Goal: Obtain resource: Download file/media

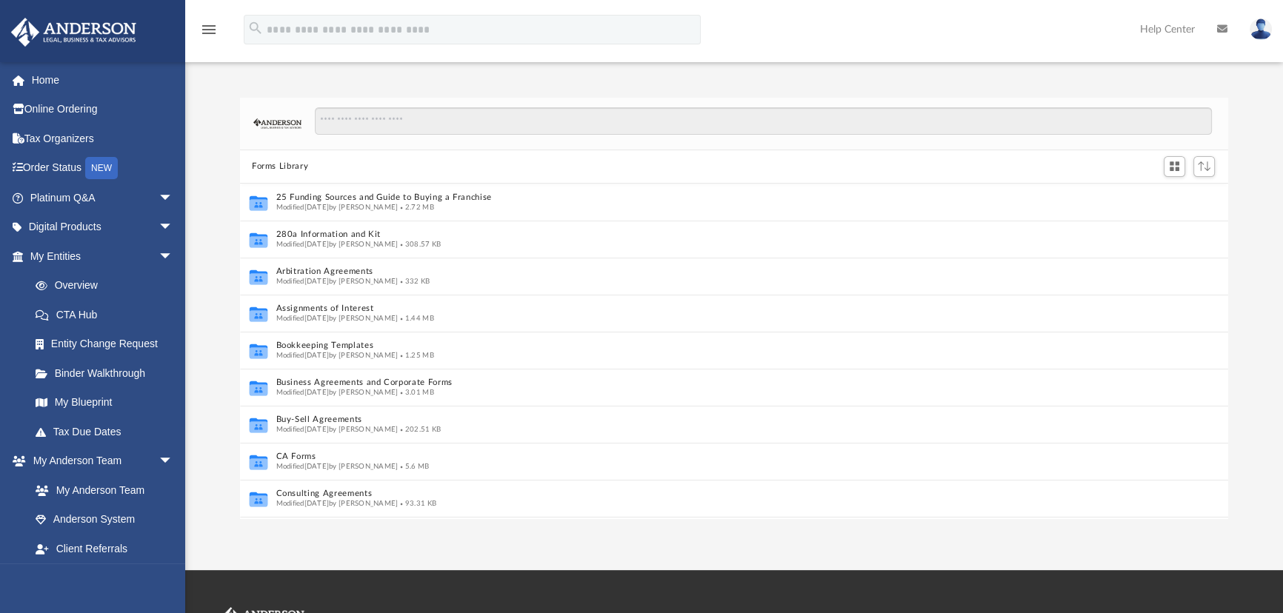
scroll to position [10, 11]
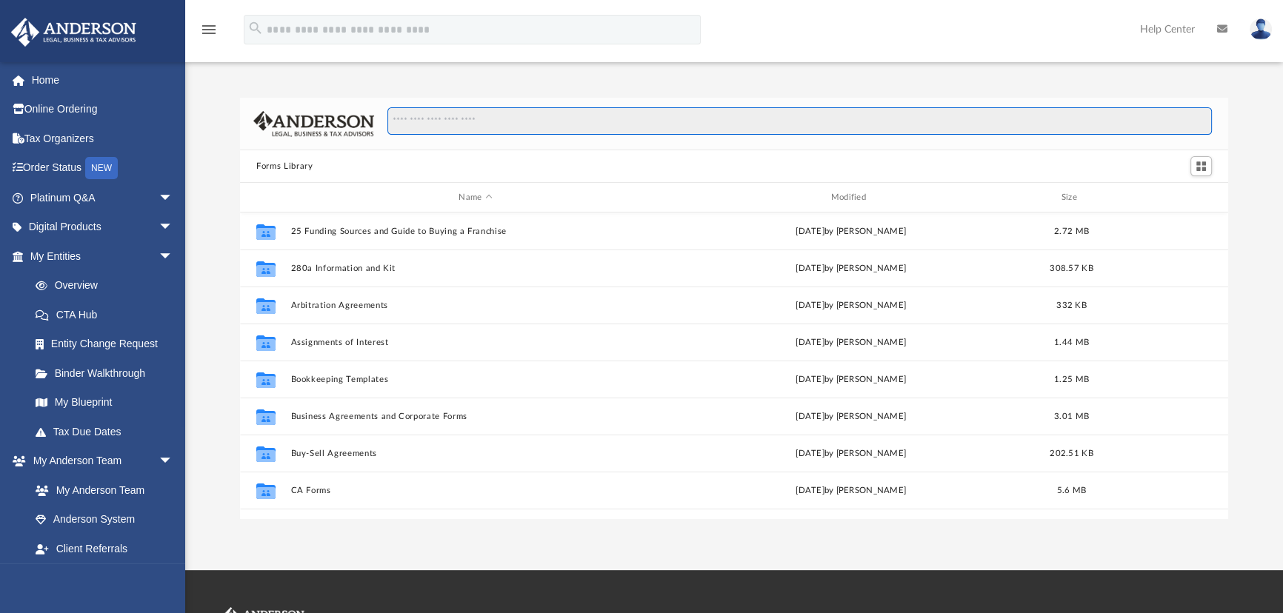
click at [424, 123] on input "Search files and folders" at bounding box center [799, 121] width 824 height 28
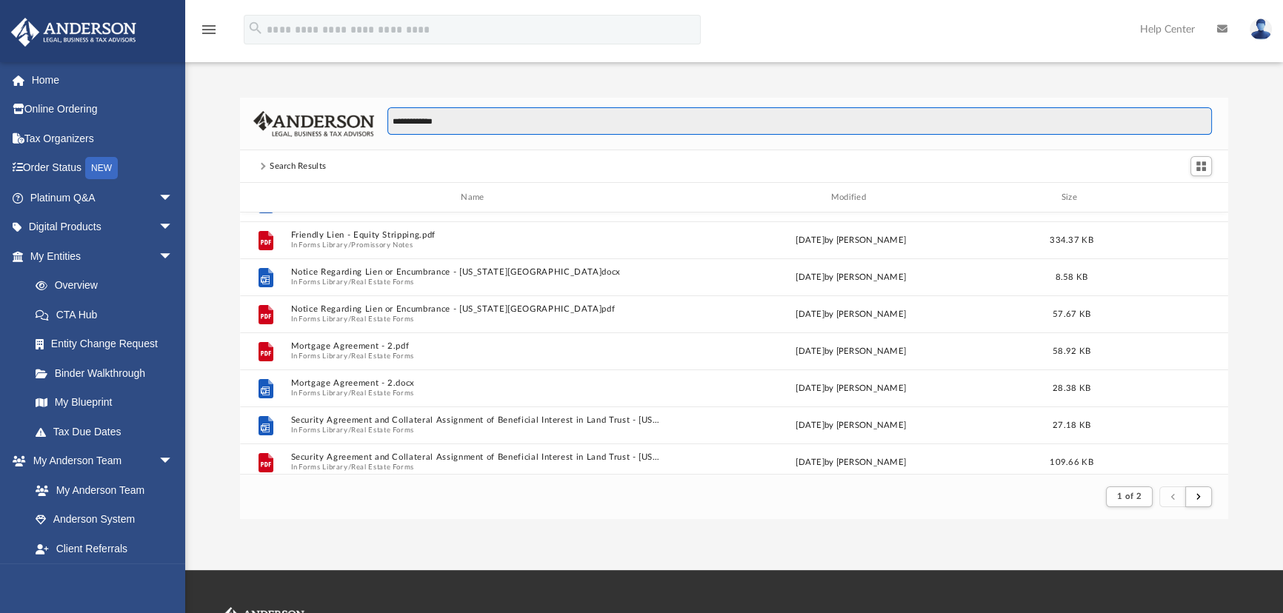
scroll to position [0, 0]
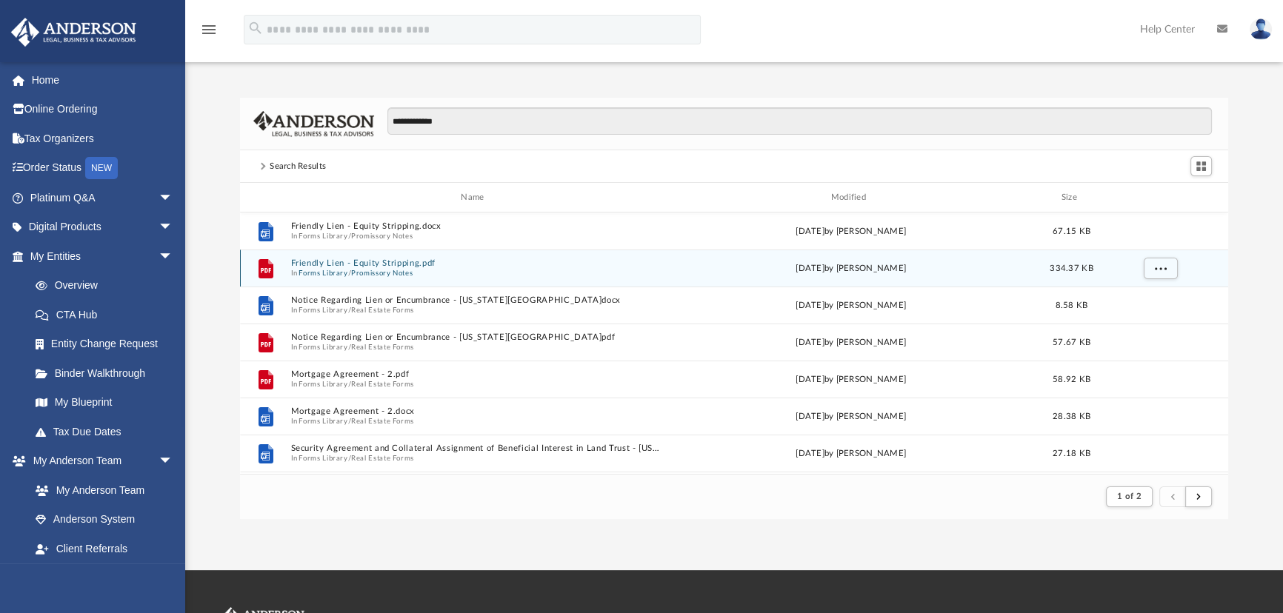
click at [305, 264] on button "Friendly Lien - Equity Stripping.pdf" at bounding box center [475, 263] width 369 height 10
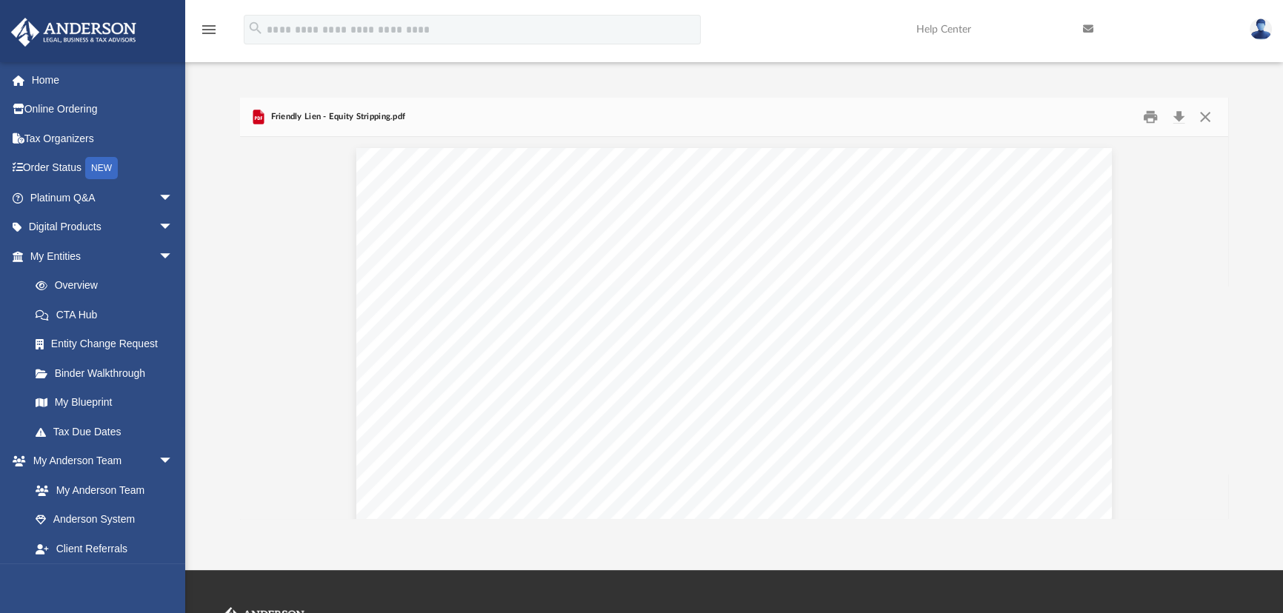
scroll to position [3433, 0]
click at [1200, 110] on button "Close" at bounding box center [1205, 117] width 27 height 23
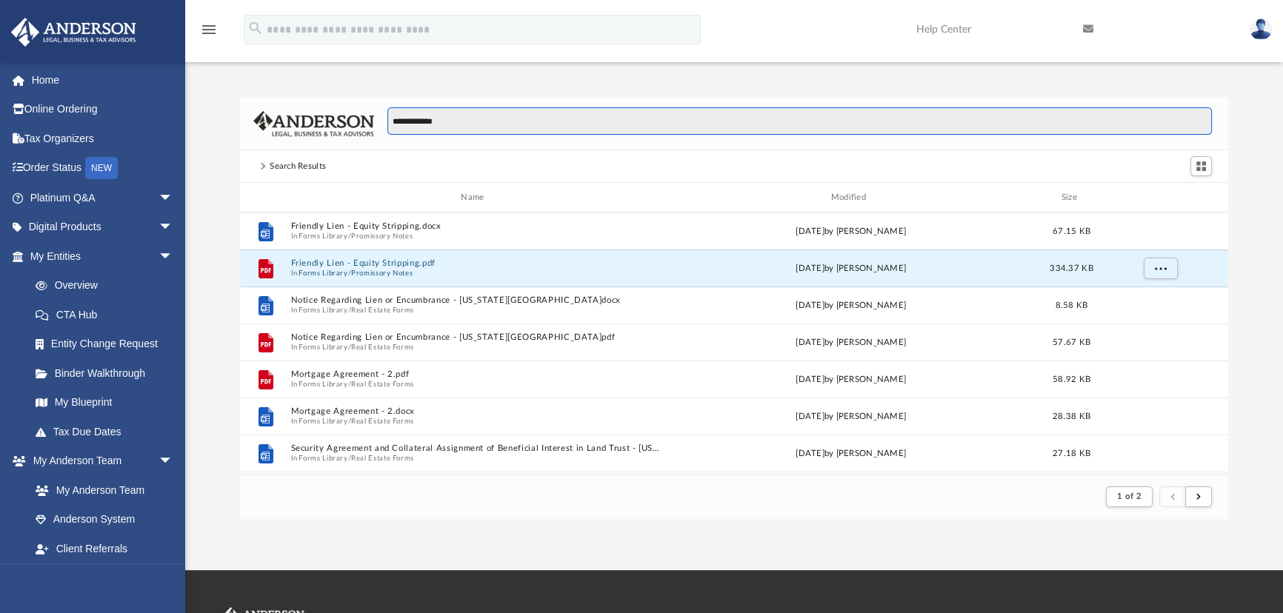
click at [455, 123] on input "**********" at bounding box center [799, 121] width 824 height 28
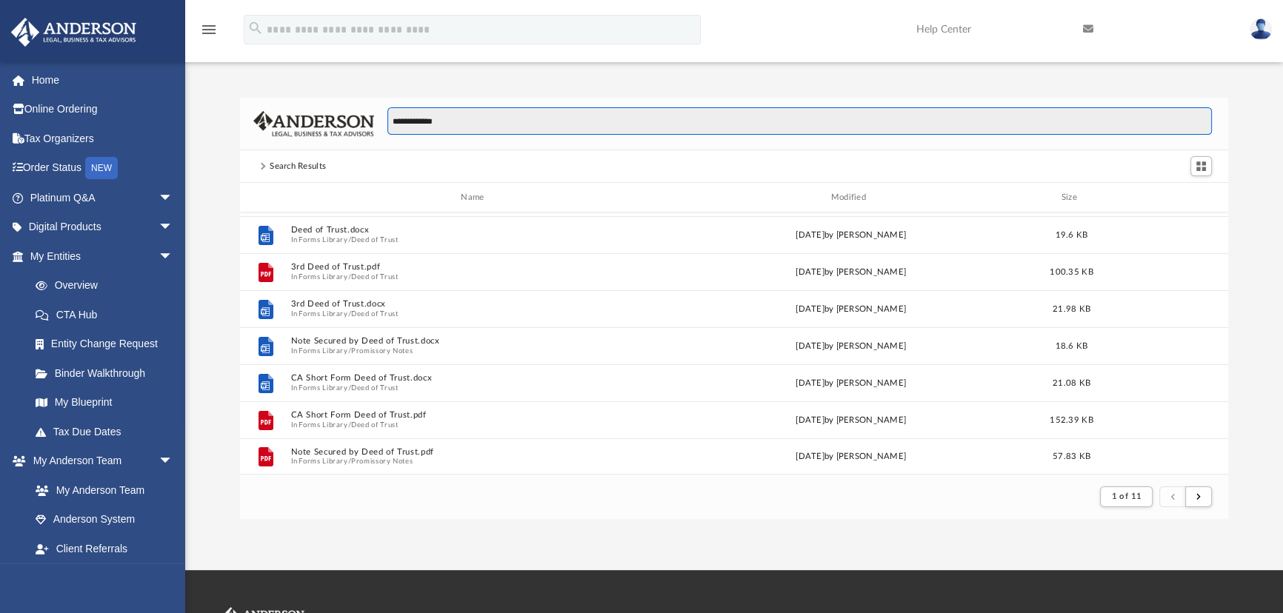
scroll to position [0, 0]
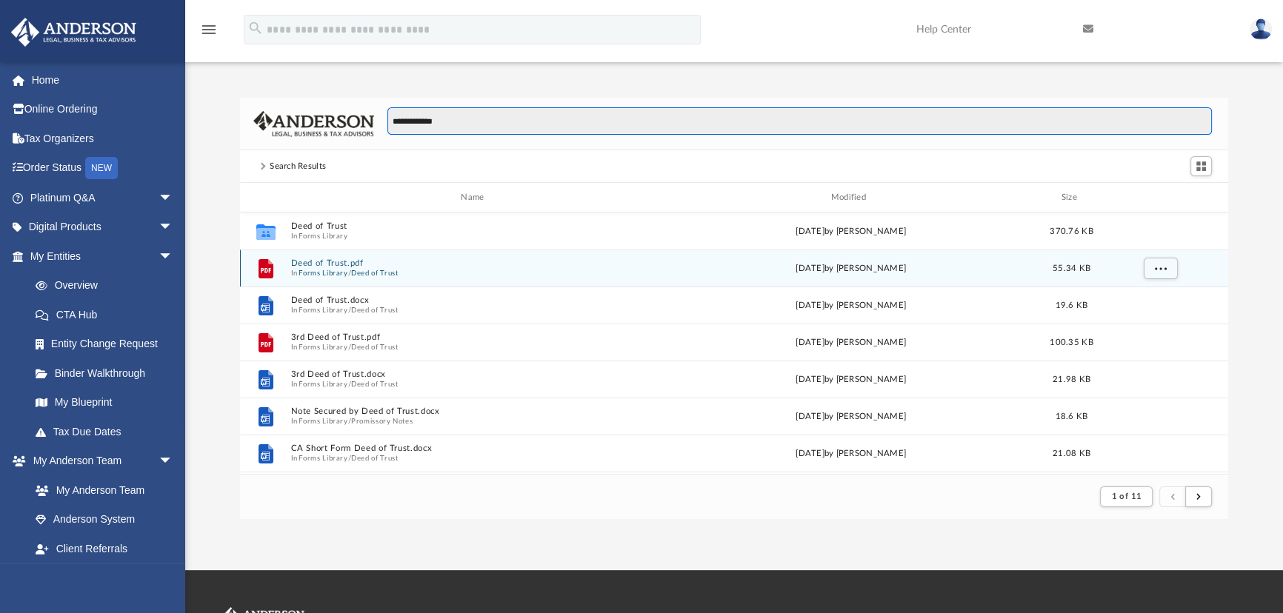
type input "**********"
click at [301, 263] on button "Deed of Trust.pdf" at bounding box center [475, 263] width 369 height 10
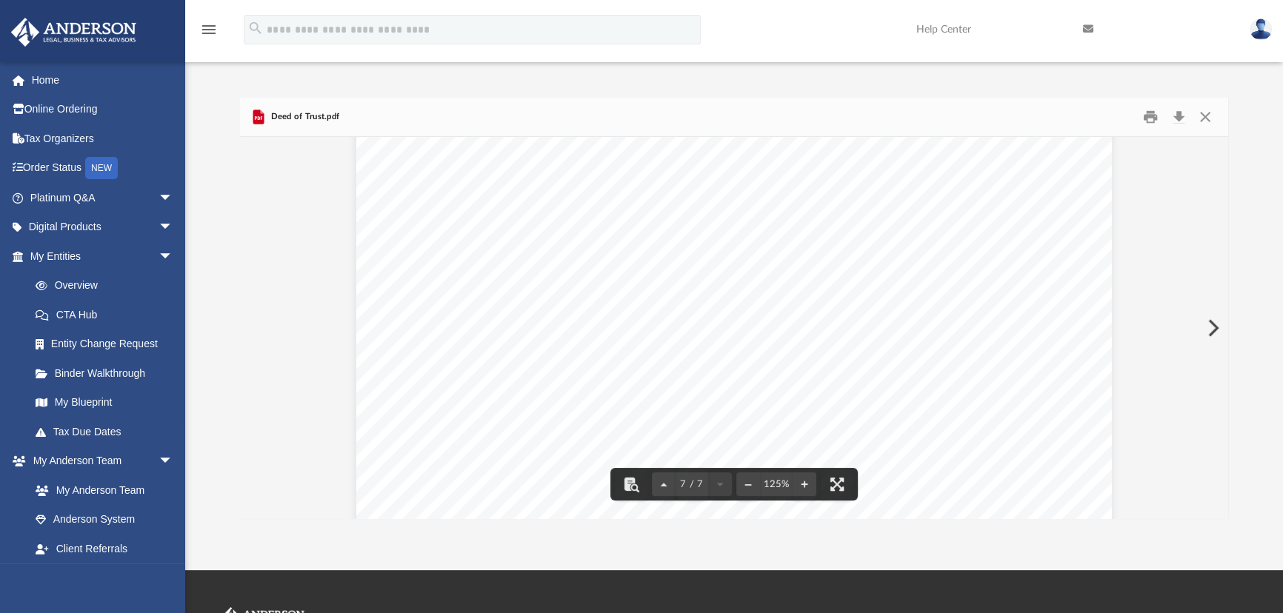
scroll to position [5673, 0]
click at [1179, 119] on button "Download" at bounding box center [1178, 117] width 27 height 23
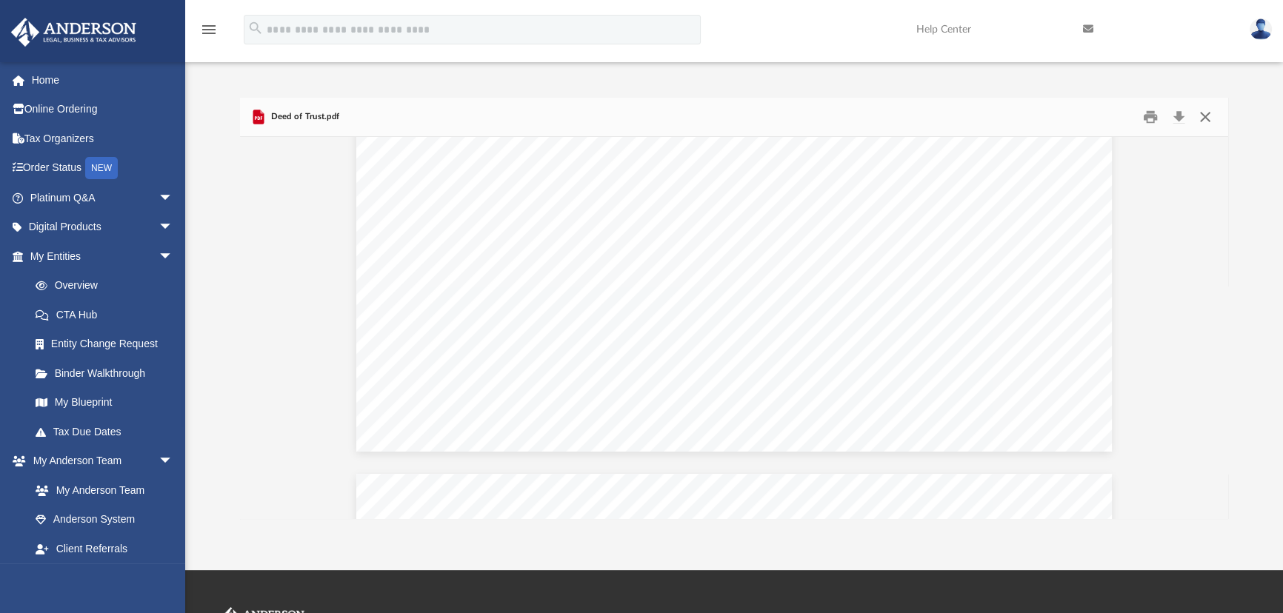
click at [1203, 119] on button "Close" at bounding box center [1205, 117] width 27 height 23
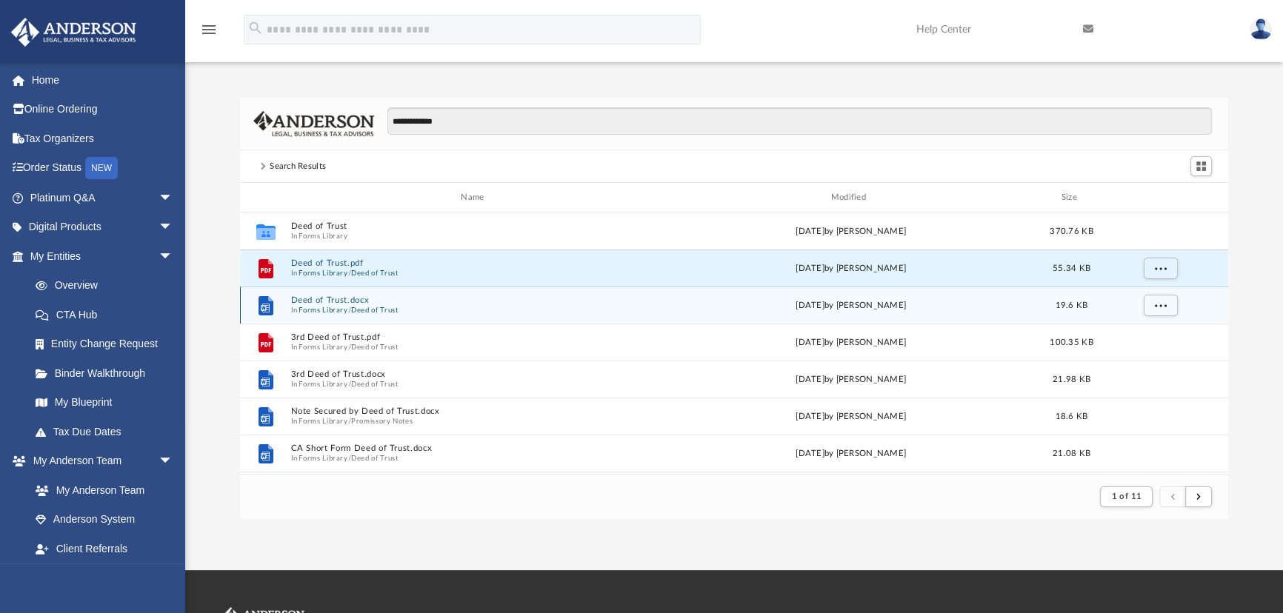
click at [322, 297] on button "Deed of Trust.docx" at bounding box center [475, 300] width 369 height 10
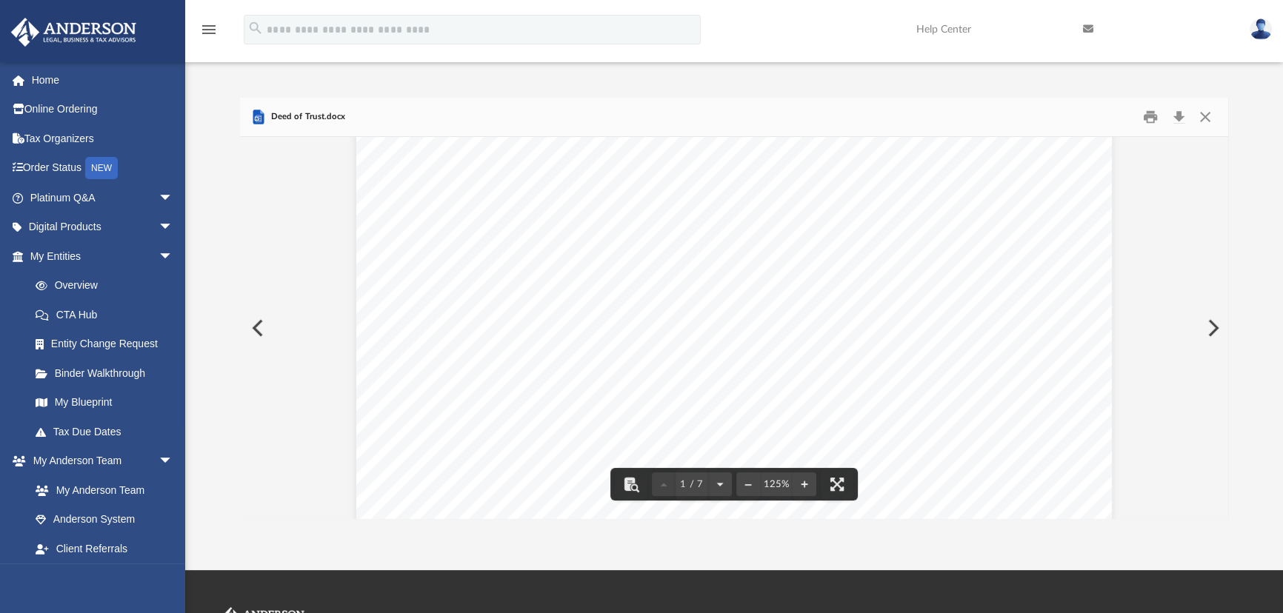
scroll to position [67, 0]
drag, startPoint x: 487, startPoint y: 251, endPoint x: 608, endPoint y: 264, distance: 121.4
click at [356, 81] on span "THIS INDENTURE, made and entered into this day by and between" at bounding box center [356, 81] width 0 height 0
click at [614, 269] on div "LAND DEED OF TRUST THIS INDENTURE, made and entered into this day by and betwee…" at bounding box center [733, 570] width 755 height 978
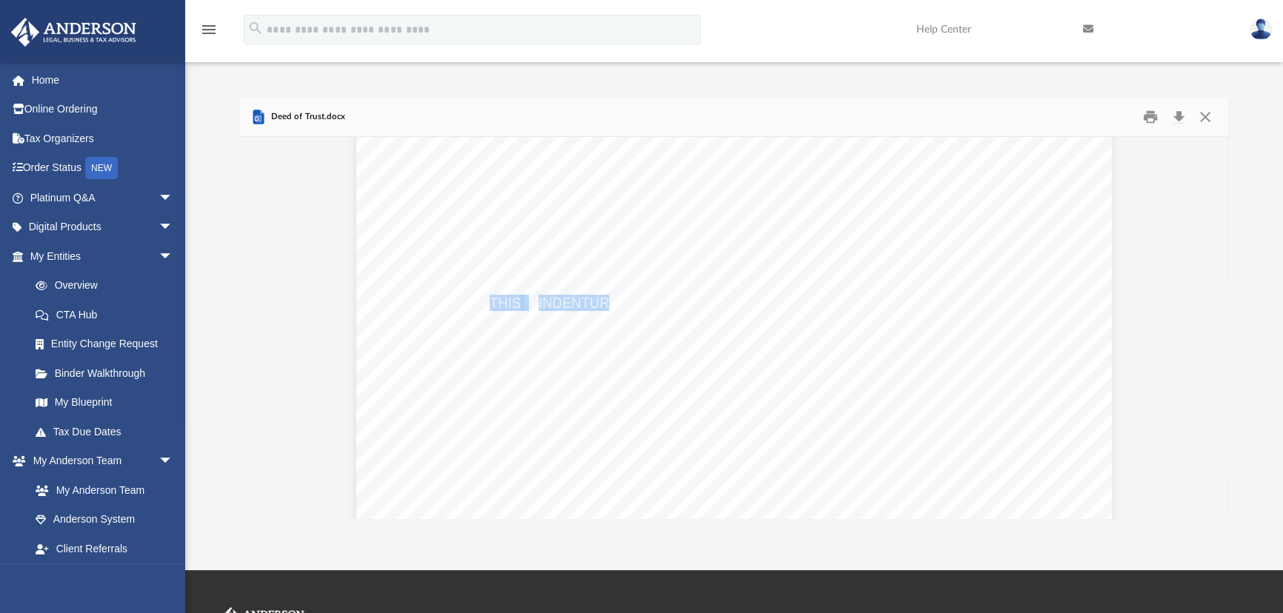
scroll to position [18, 0]
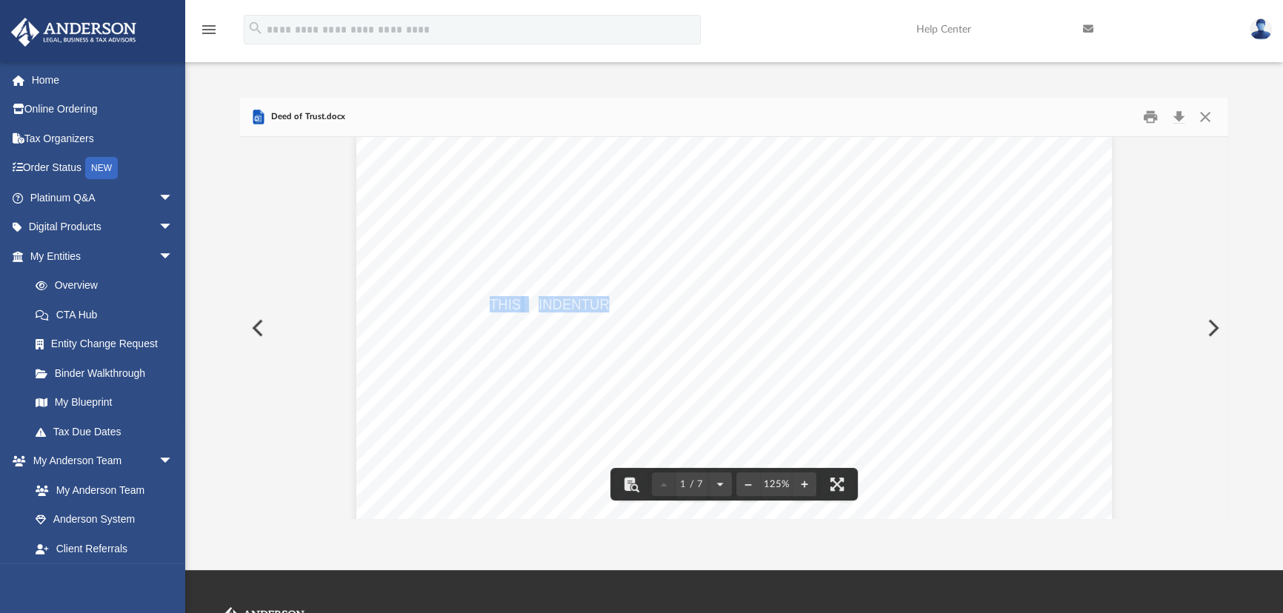
click at [675, 239] on div "LAND DEED OF TRUST THIS INDENTURE, made and entered into this day by and betwee…" at bounding box center [733, 619] width 755 height 978
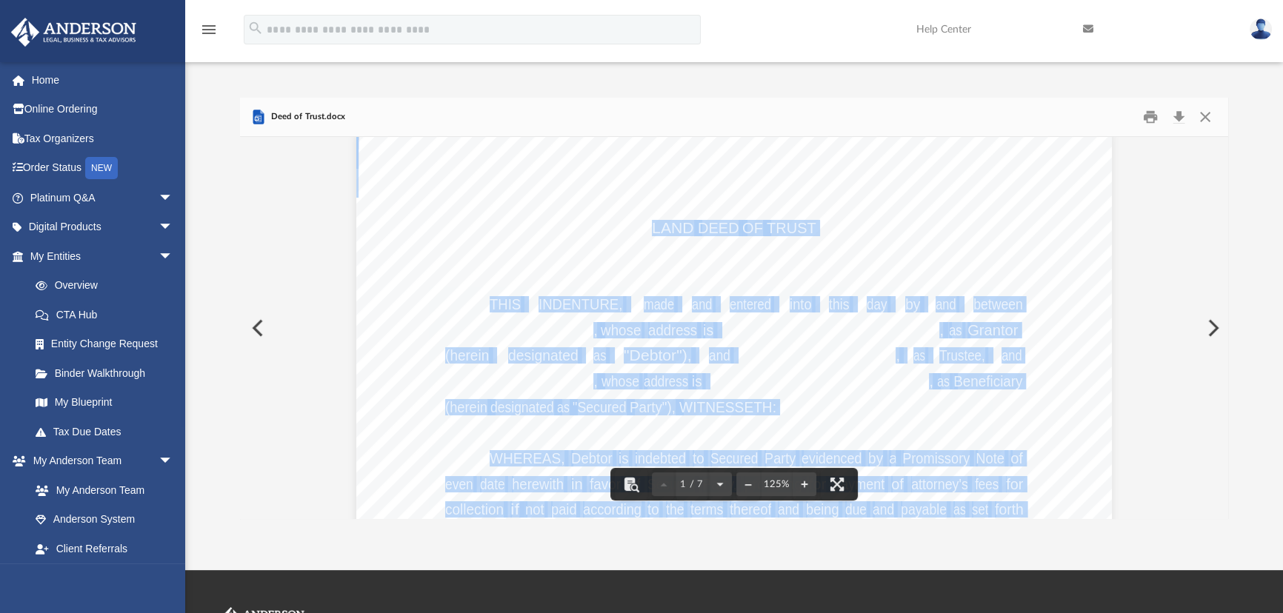
drag, startPoint x: 648, startPoint y: 224, endPoint x: 896, endPoint y: 337, distance: 272.7
click at [896, 337] on div "LAND DEED OF TRUST THIS INDENTURE, made and entered into this day by and betwee…" at bounding box center [733, 619] width 755 height 978
click at [867, 259] on div "LAND DEED OF TRUST THIS INDENTURE, made and entered into this day by and betwee…" at bounding box center [733, 619] width 755 height 978
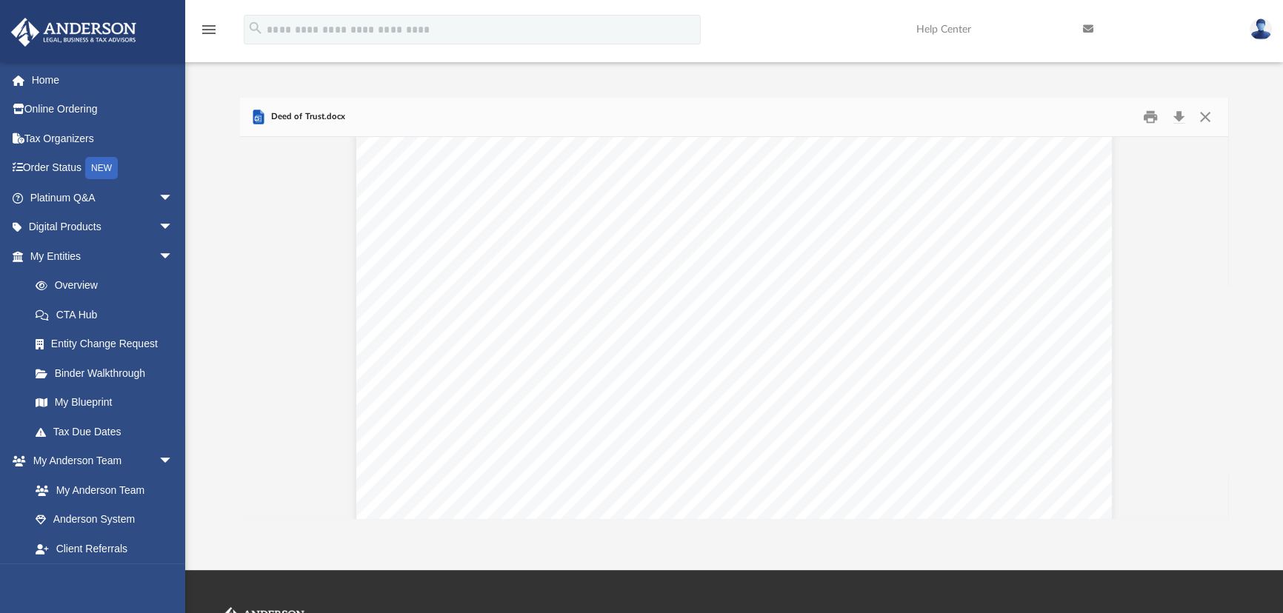
scroll to position [6347, 0]
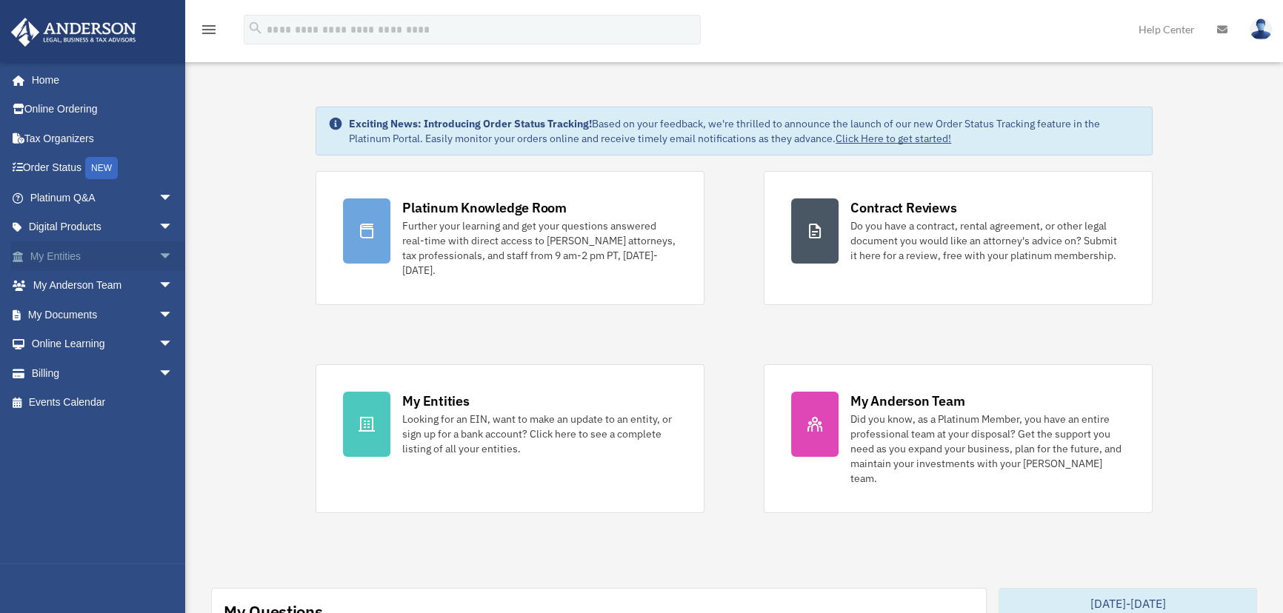
click at [158, 264] on span "arrow_drop_down" at bounding box center [173, 256] width 30 height 30
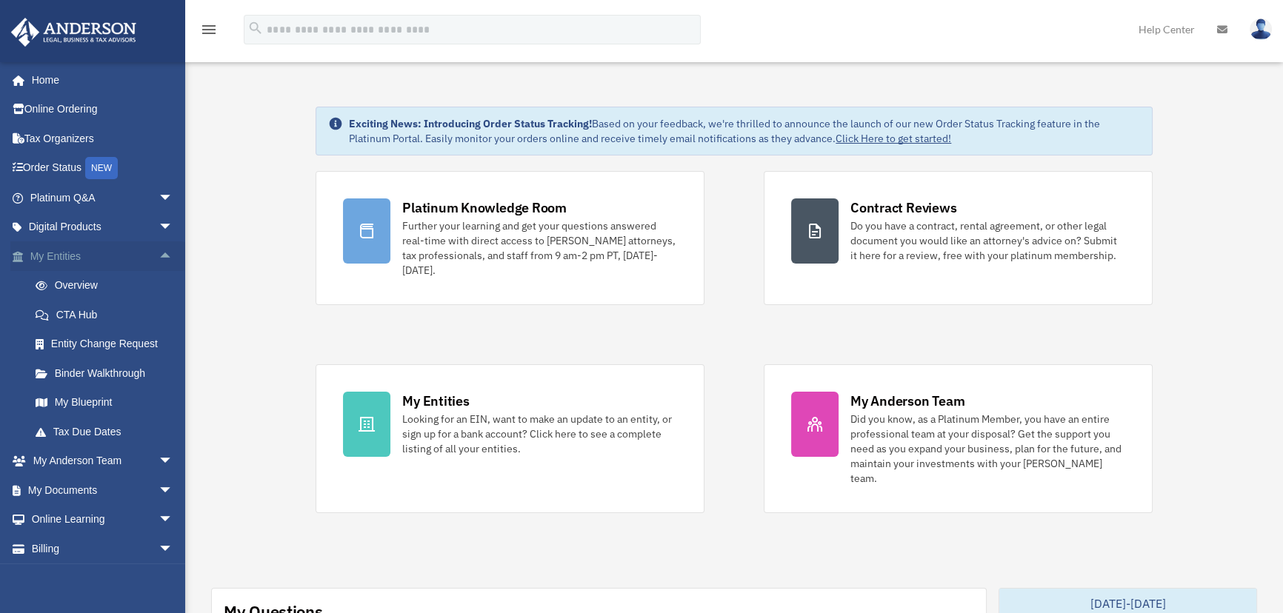
click at [158, 264] on span "arrow_drop_up" at bounding box center [173, 256] width 30 height 30
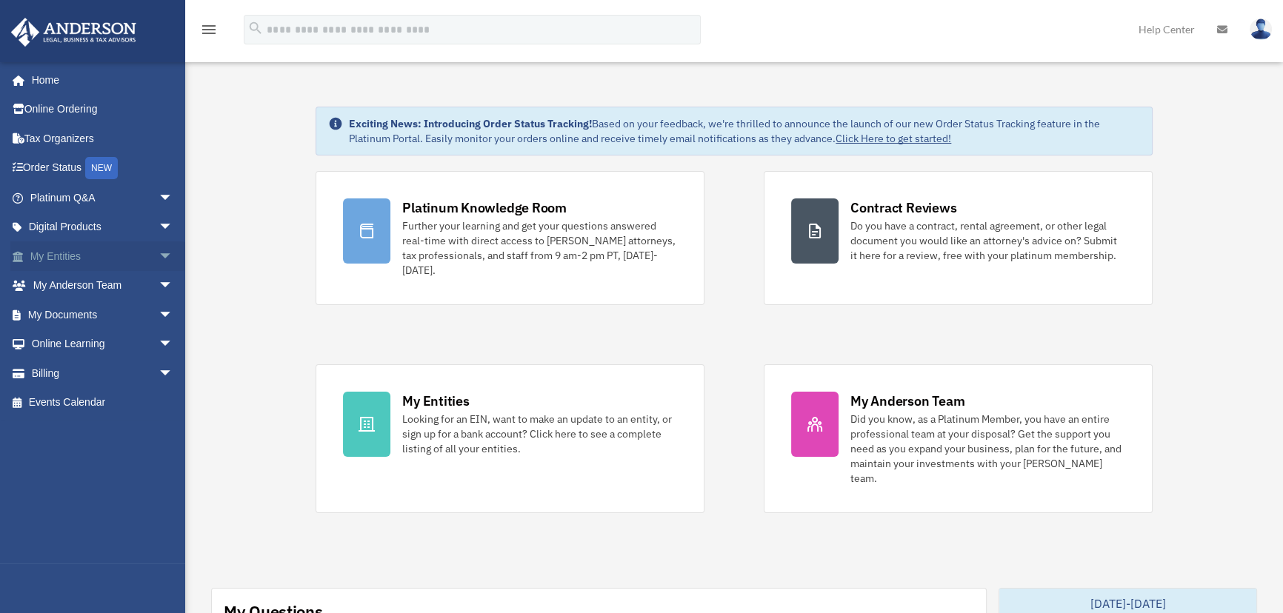
click at [158, 254] on span "arrow_drop_down" at bounding box center [173, 256] width 30 height 30
